Goal: Task Accomplishment & Management: Manage account settings

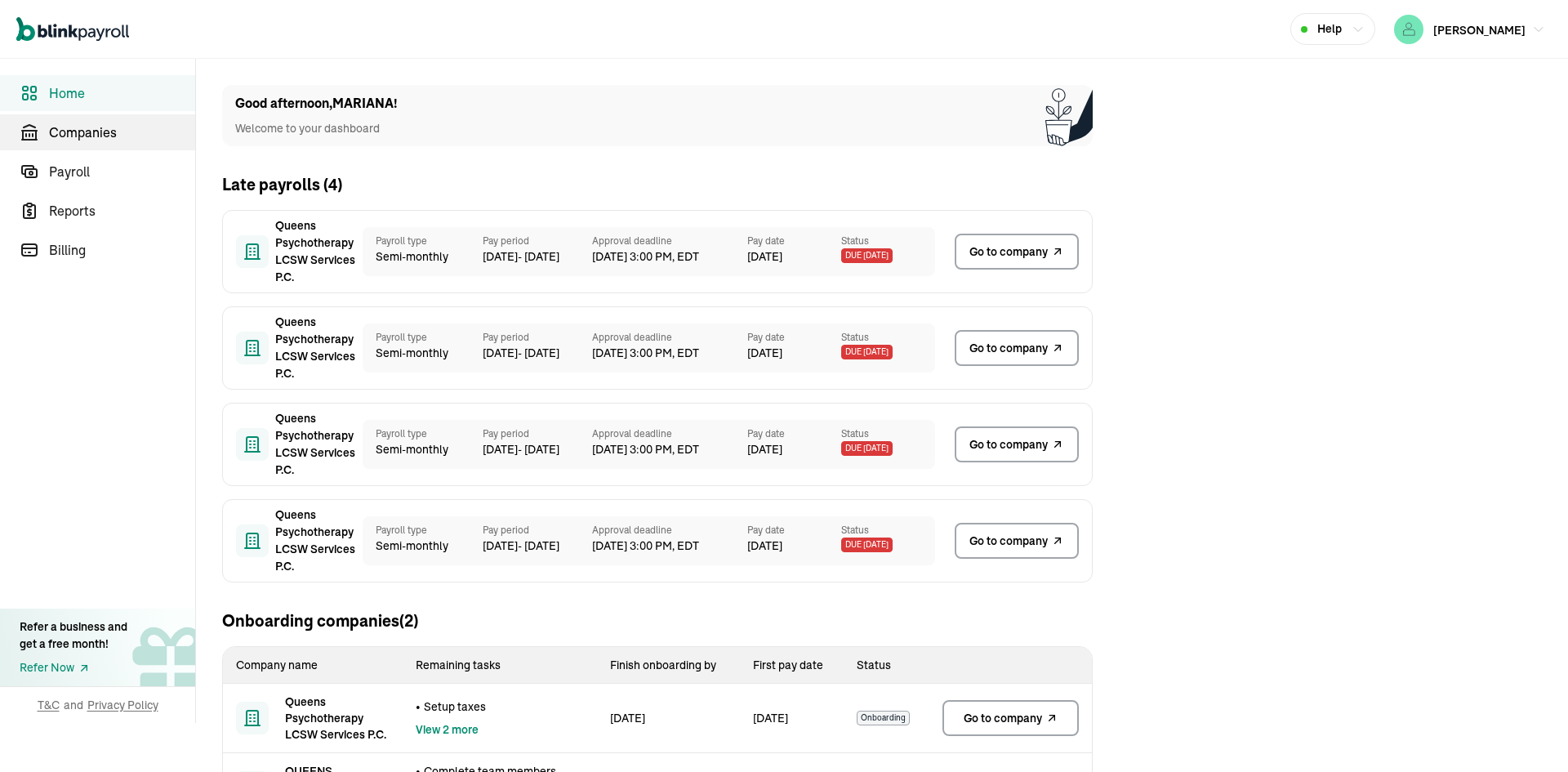
click at [104, 125] on span "Companies" at bounding box center [122, 132] width 146 height 20
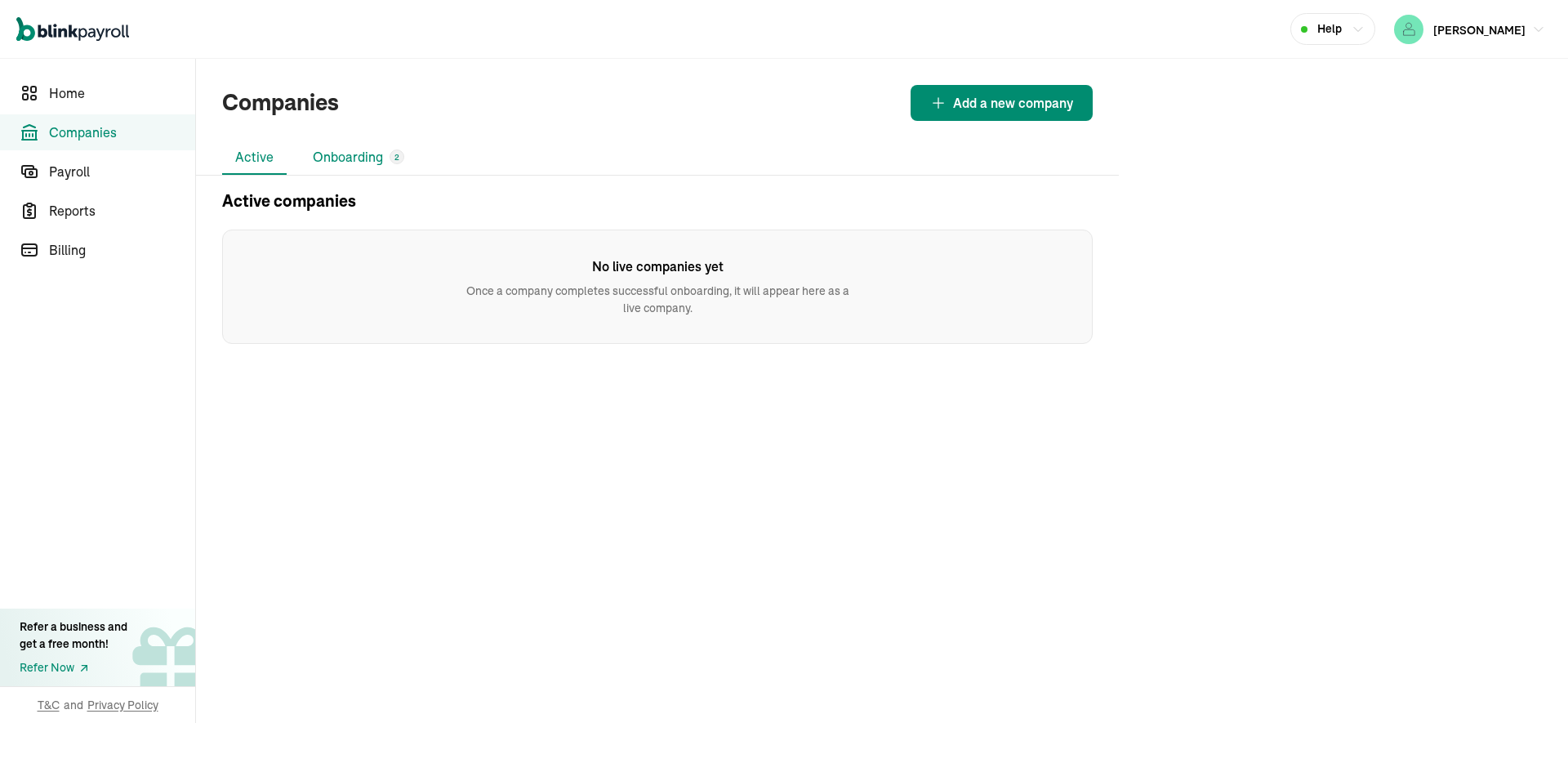
click at [344, 154] on li "Onboarding 2" at bounding box center [358, 158] width 117 height 34
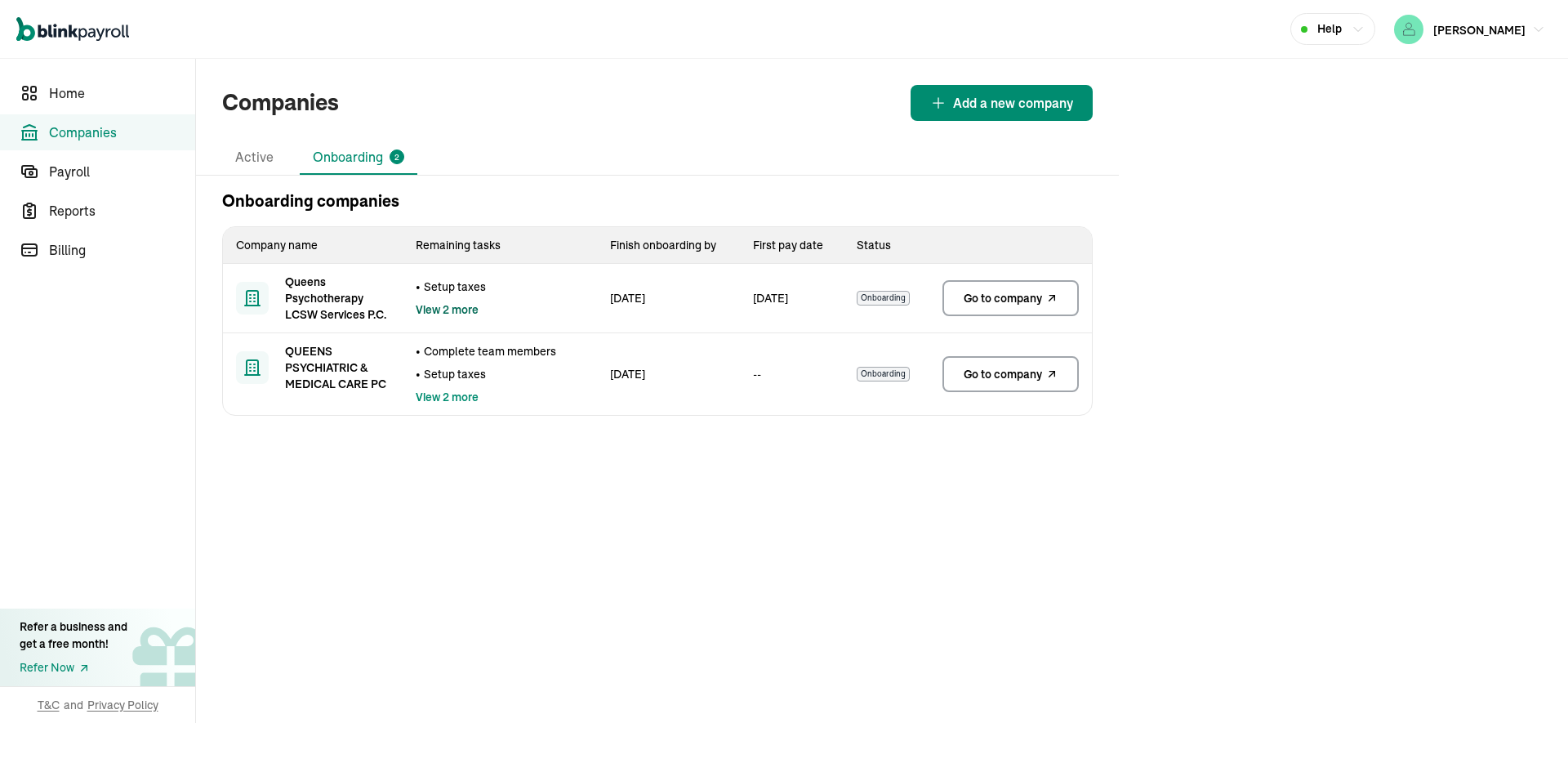
click at [430, 306] on span "View 2 more" at bounding box center [447, 310] width 63 height 16
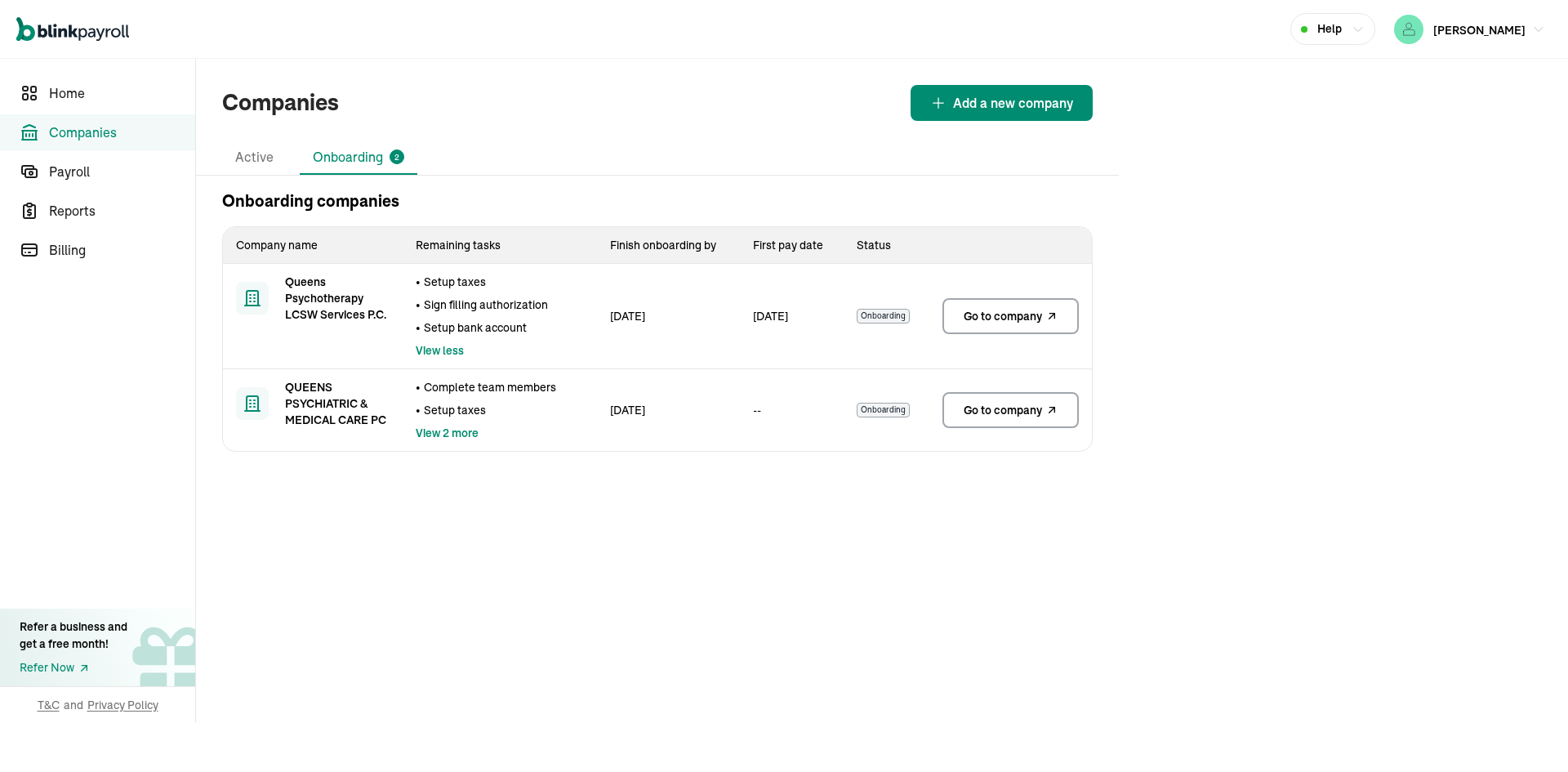
click at [1055, 322] on icon at bounding box center [1052, 317] width 13 height 20
click at [1000, 404] on span "Go to company" at bounding box center [1003, 410] width 79 height 16
click at [450, 436] on span "View 2 more" at bounding box center [447, 433] width 63 height 16
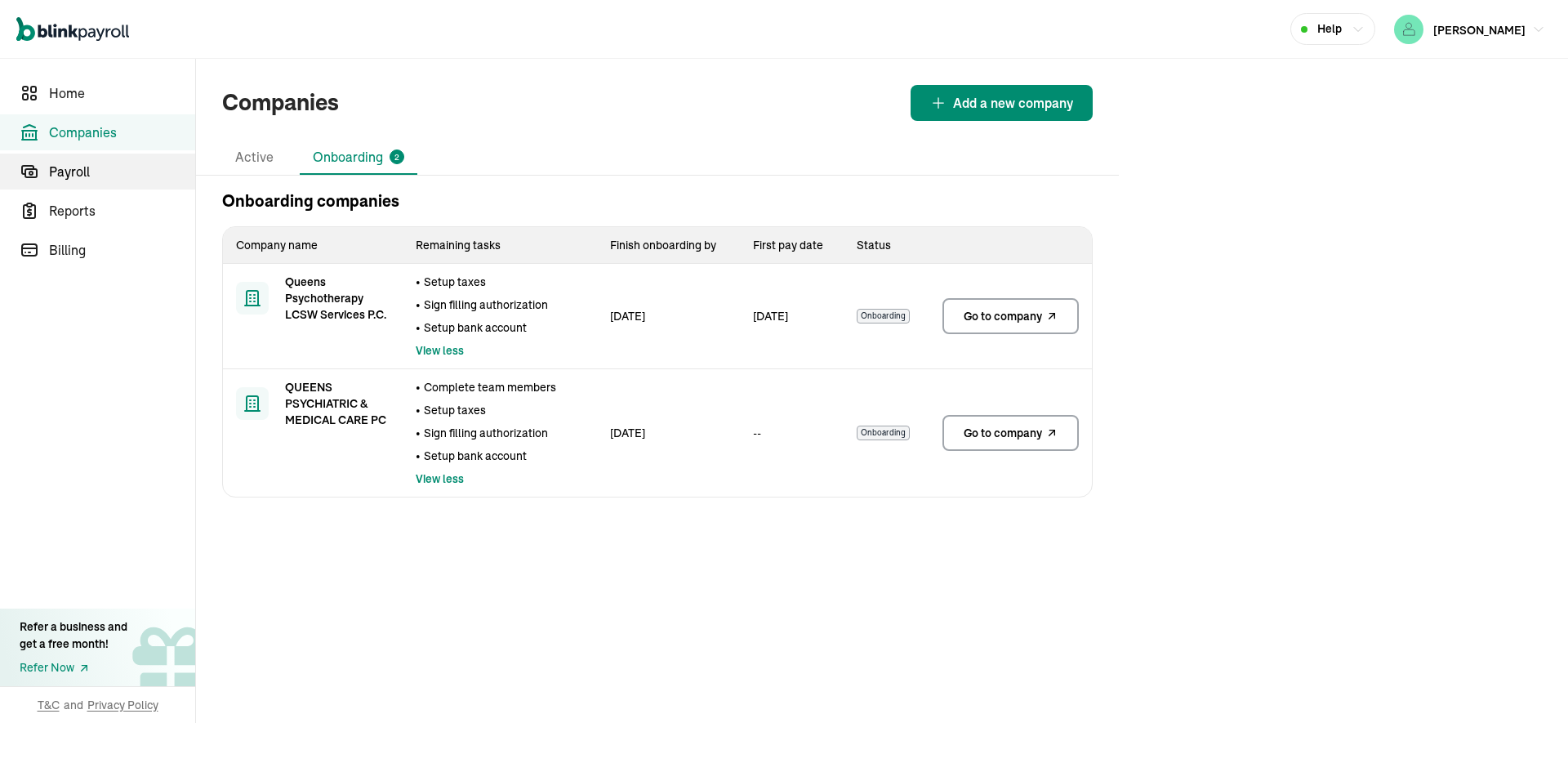
click at [96, 167] on span "Payroll" at bounding box center [122, 171] width 146 height 20
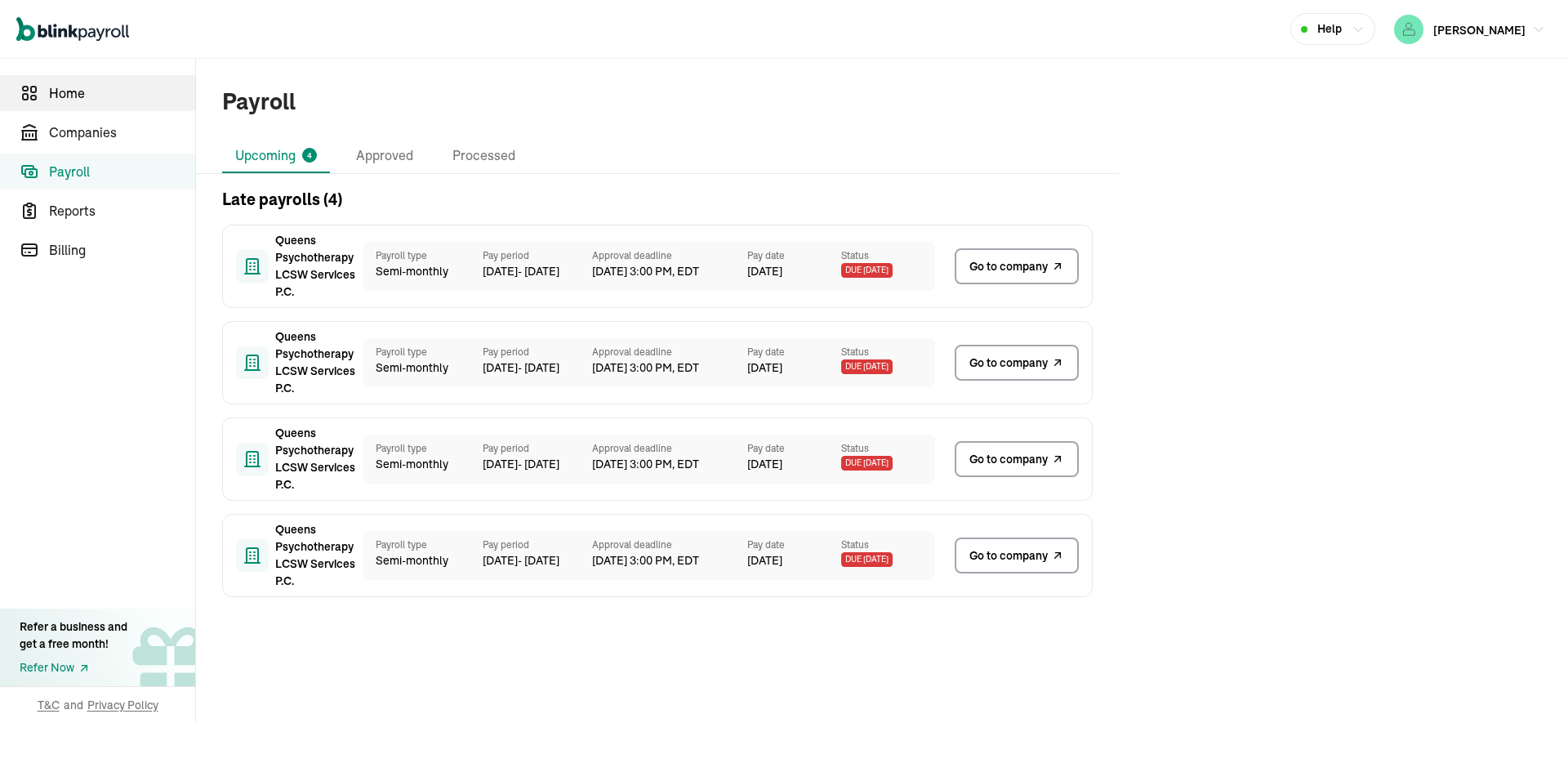
click at [84, 94] on span "Home" at bounding box center [122, 94] width 146 height 20
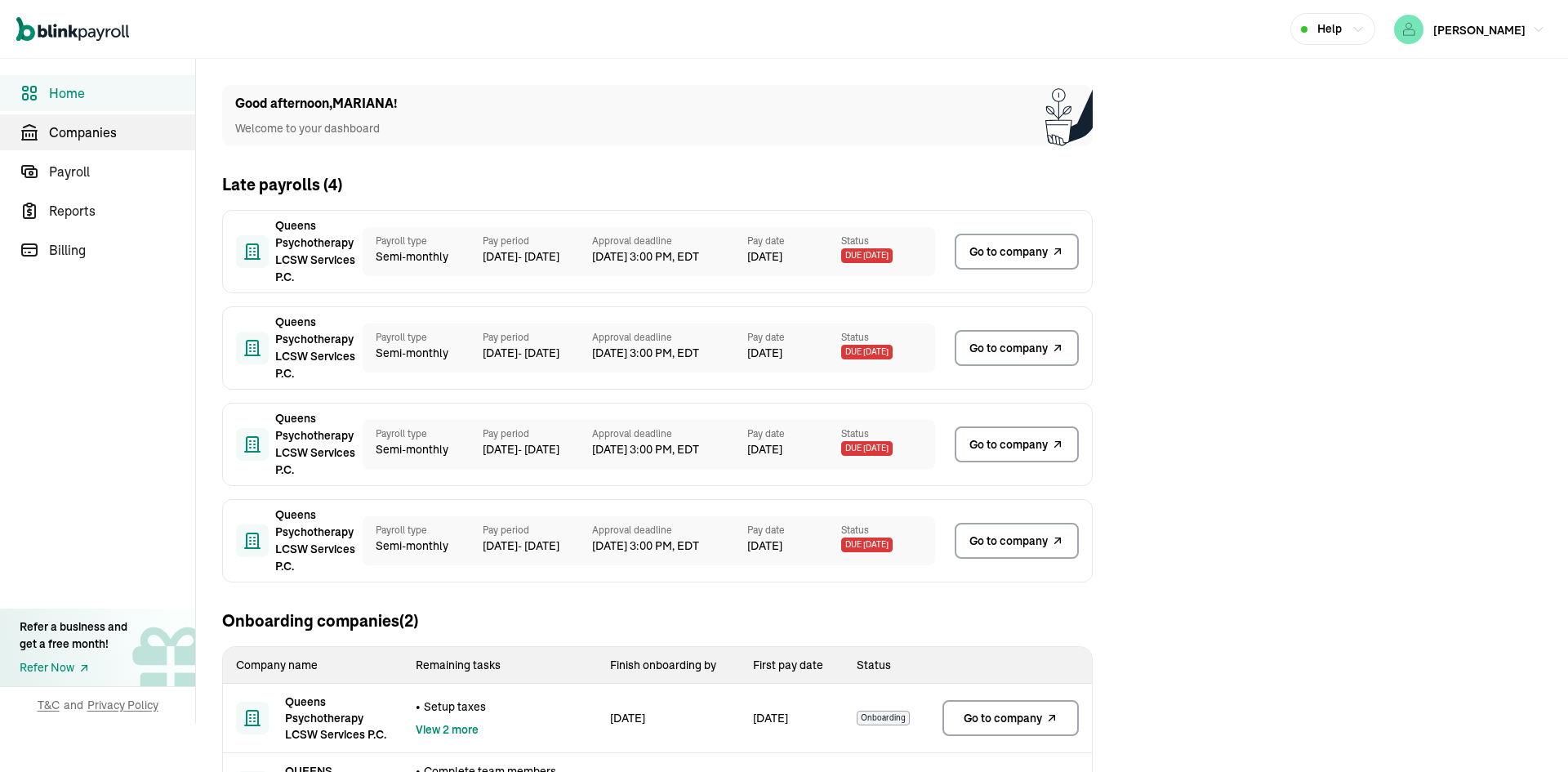
click at [98, 141] on span "Companies" at bounding box center [122, 132] width 146 height 20
